Goal: Check status

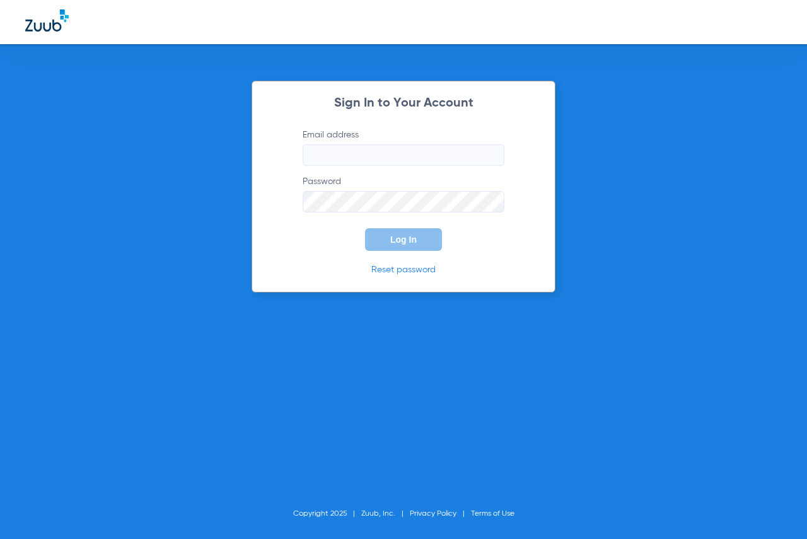
type input "[EMAIL_ADDRESS][DOMAIN_NAME]"
click at [390, 244] on button "Log In" at bounding box center [403, 239] width 77 height 23
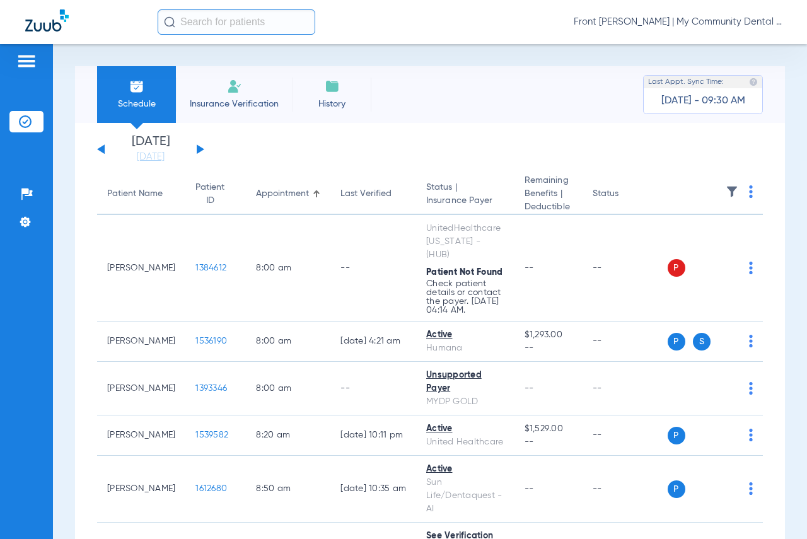
click at [197, 151] on button at bounding box center [201, 148] width 8 height 9
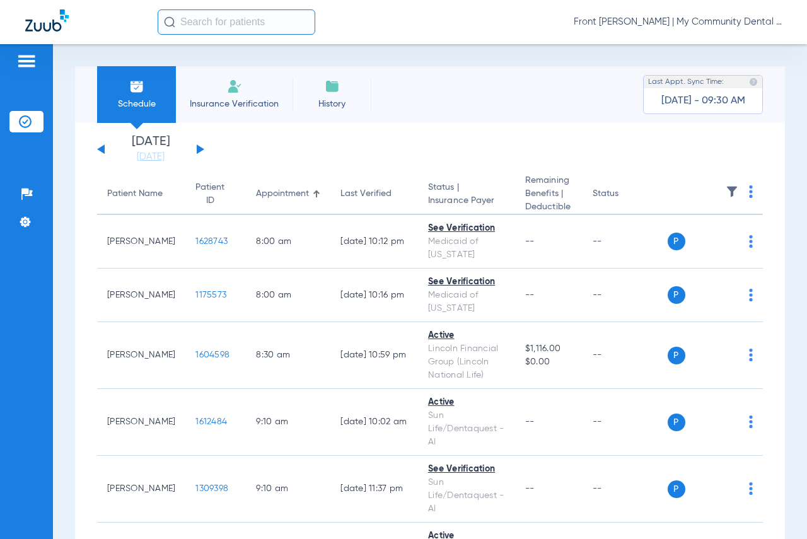
click at [197, 147] on button at bounding box center [201, 148] width 8 height 9
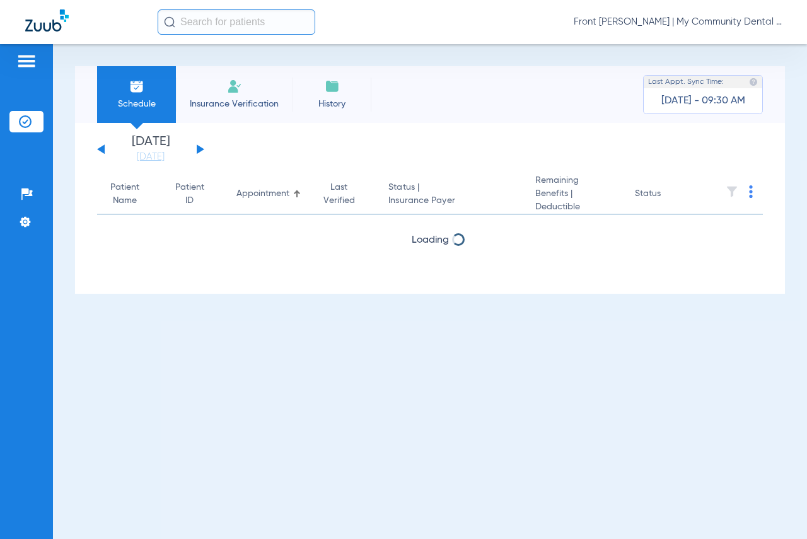
click at [197, 147] on button at bounding box center [201, 148] width 8 height 9
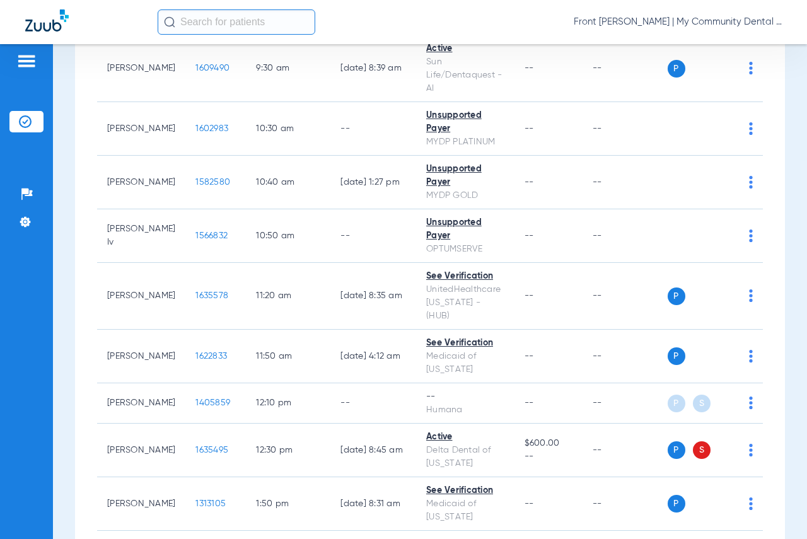
scroll to position [441, 0]
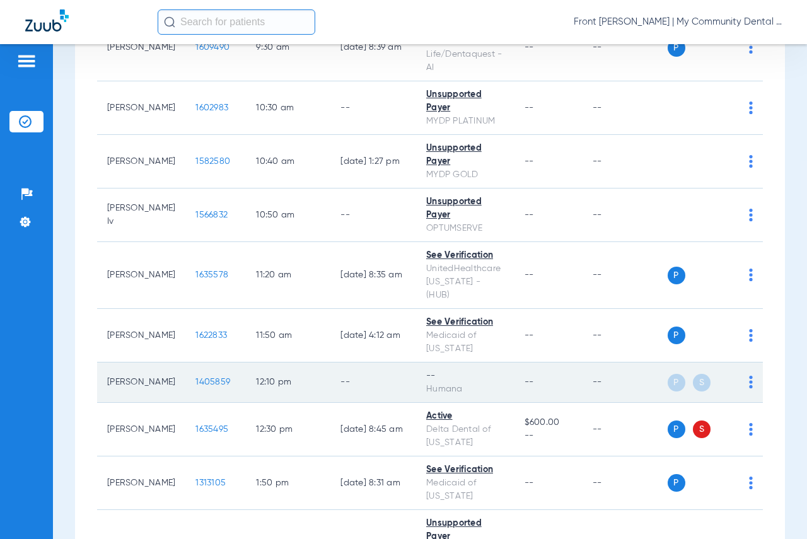
click at [749, 376] on img at bounding box center [751, 382] width 4 height 13
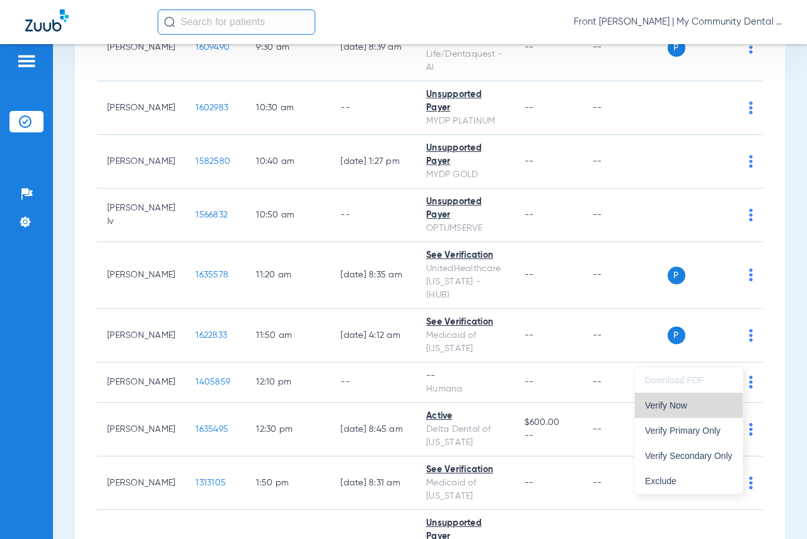
click at [684, 406] on span "Verify Now" at bounding box center [689, 405] width 88 height 9
